Goal: Task Accomplishment & Management: Manage account settings

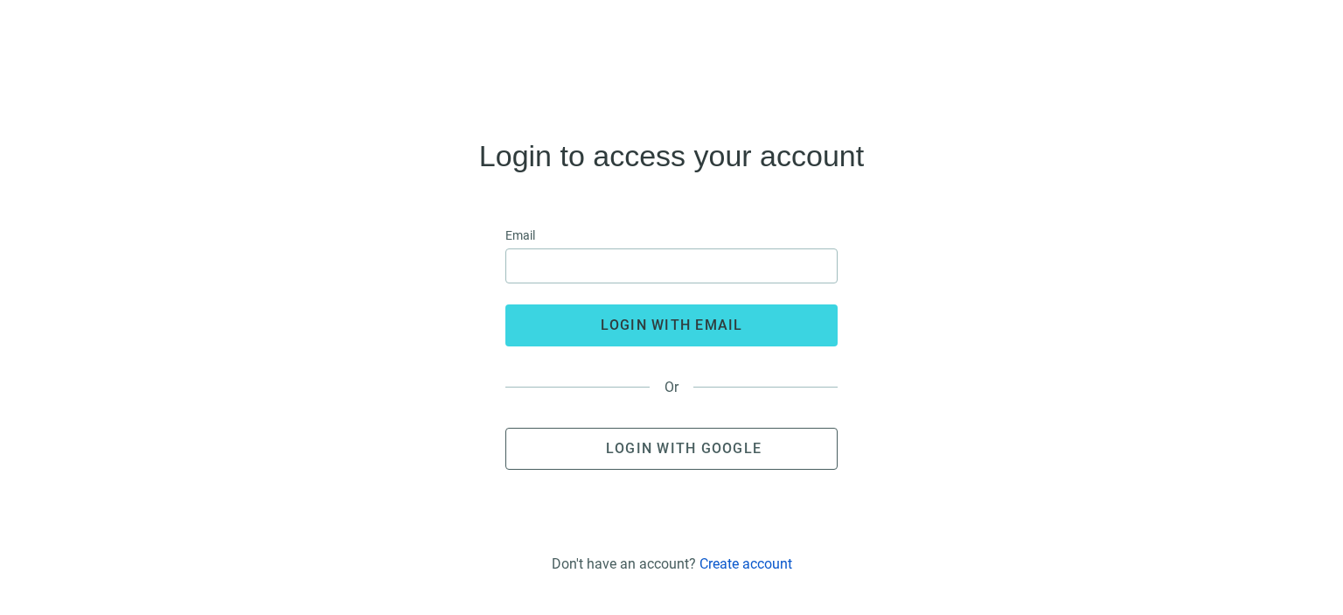
click at [741, 566] on link "Create account" at bounding box center [745, 563] width 93 height 17
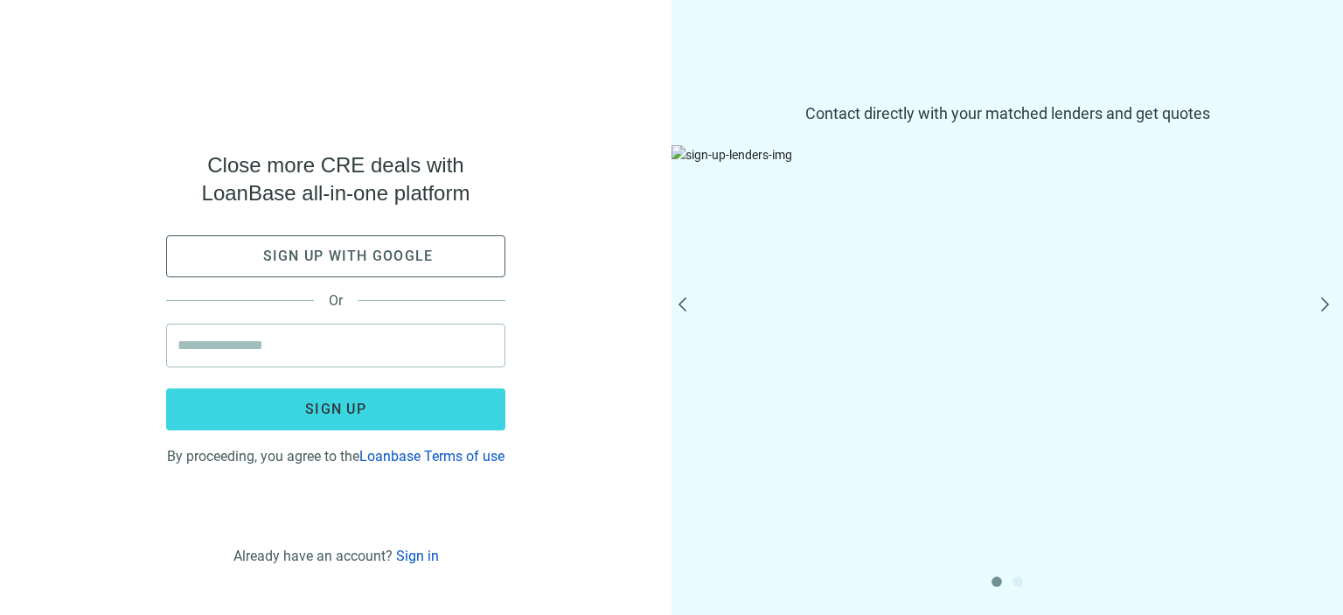
click at [420, 556] on link "Sign in" at bounding box center [417, 555] width 43 height 17
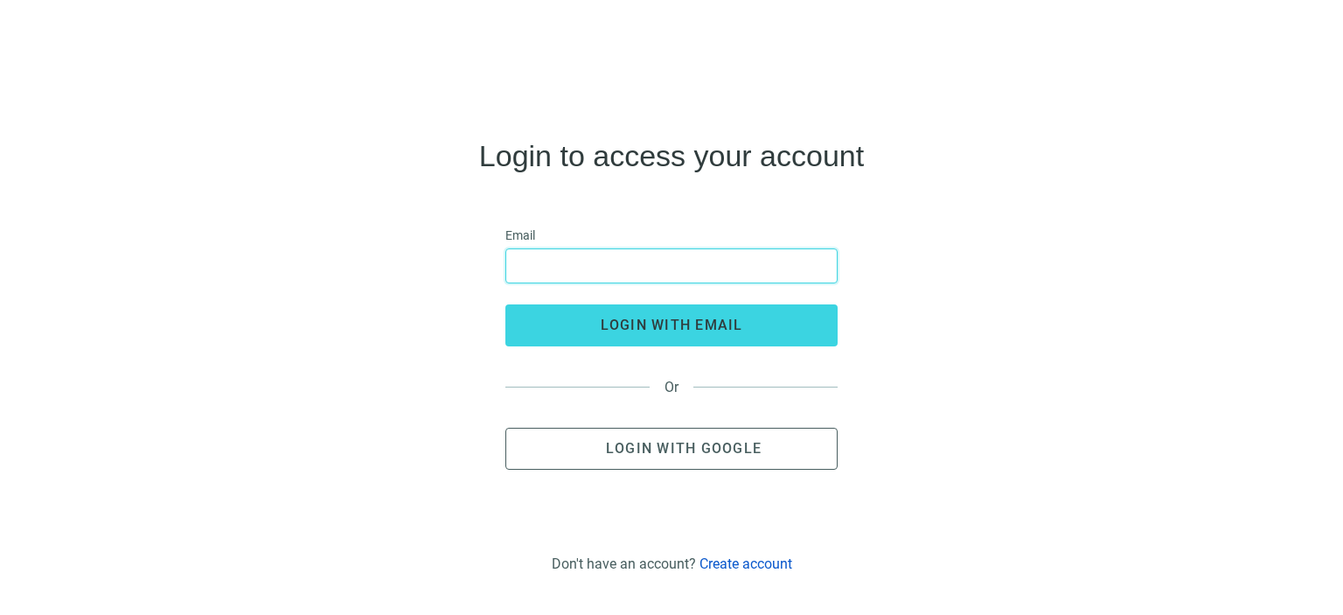
click at [547, 257] on input "email" at bounding box center [671, 265] width 309 height 33
type input "**********"
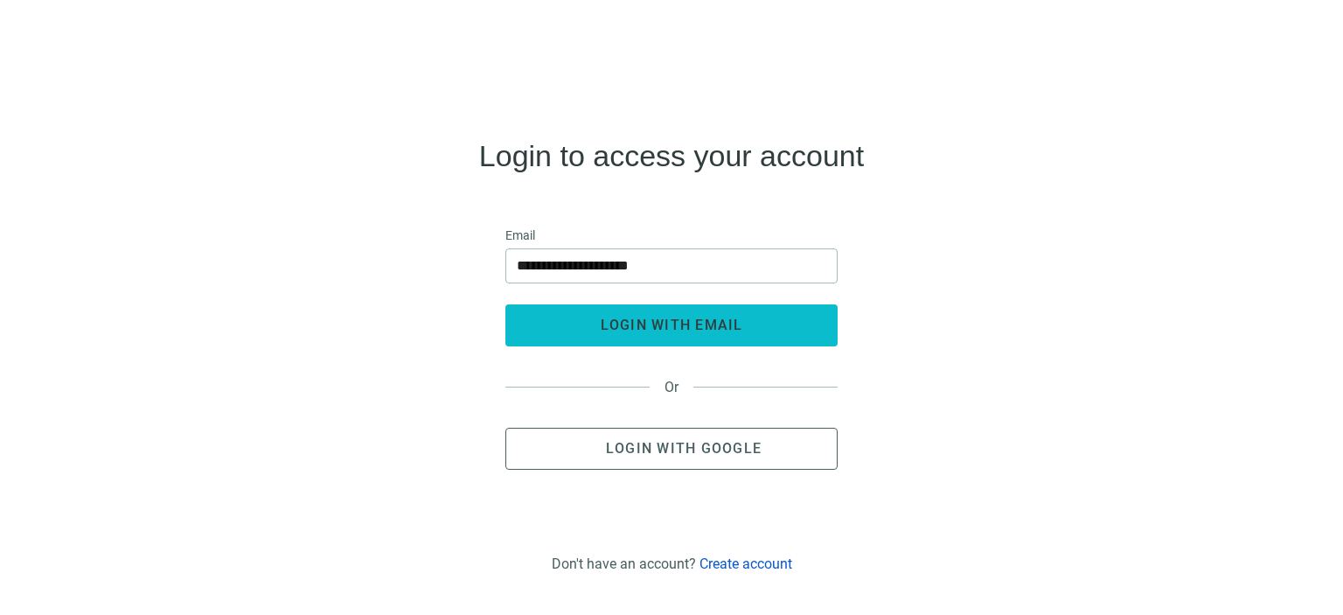
click at [654, 307] on button "login with email" at bounding box center [671, 325] width 332 height 42
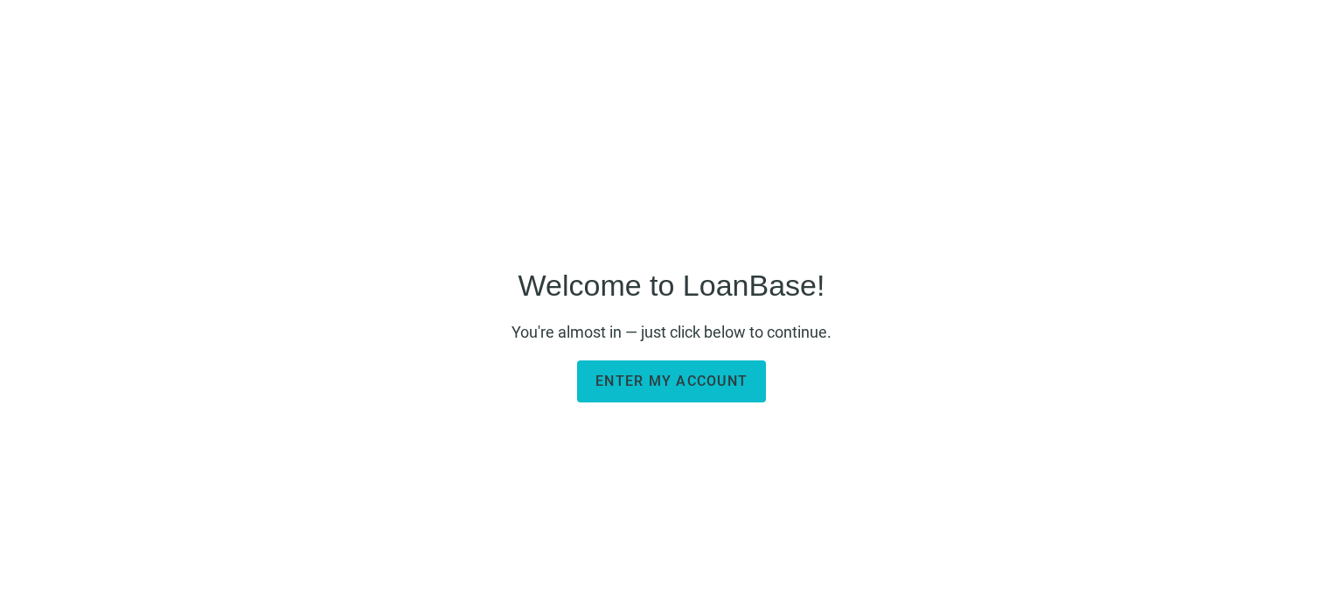
click at [608, 382] on span "Enter my account" at bounding box center [671, 380] width 152 height 17
